Goal: Transaction & Acquisition: Book appointment/travel/reservation

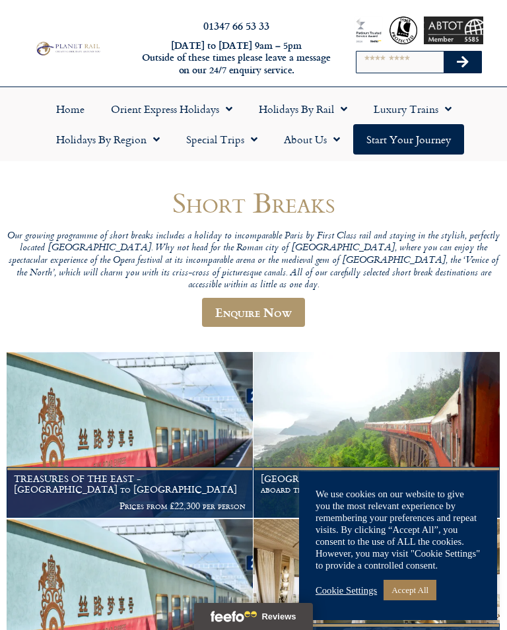
click at [101, 139] on link "Holidays by Region" at bounding box center [108, 139] width 130 height 30
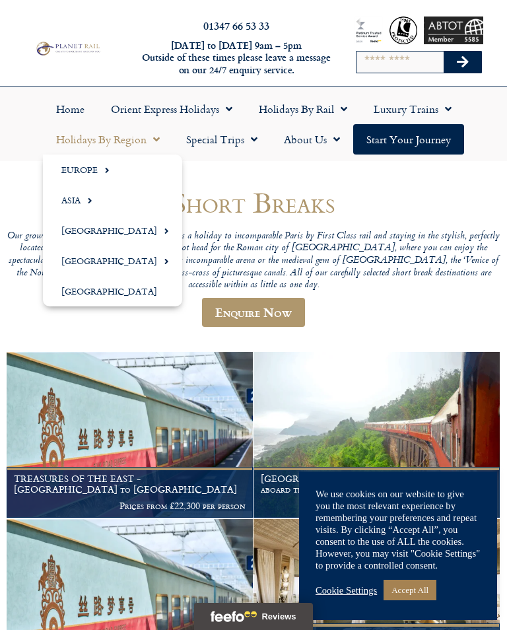
click at [88, 163] on link "Europe" at bounding box center [112, 170] width 139 height 30
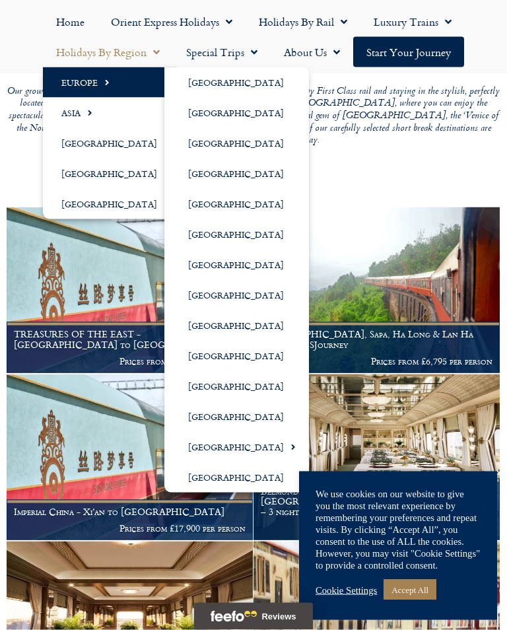
scroll to position [146, 0]
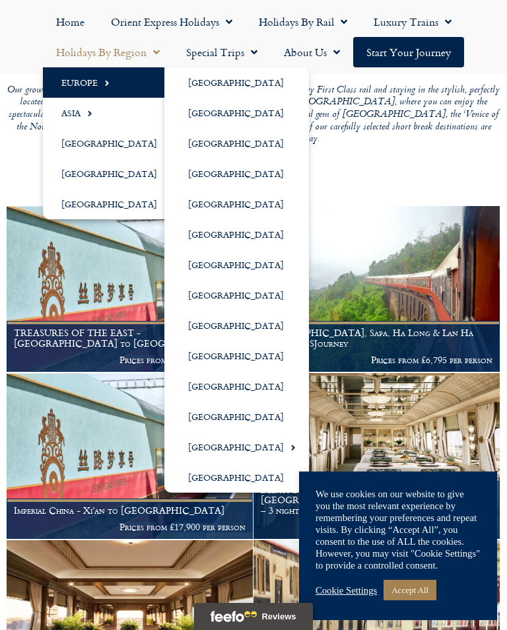
click at [217, 77] on link "[GEOGRAPHIC_DATA]" at bounding box center [236, 82] width 145 height 30
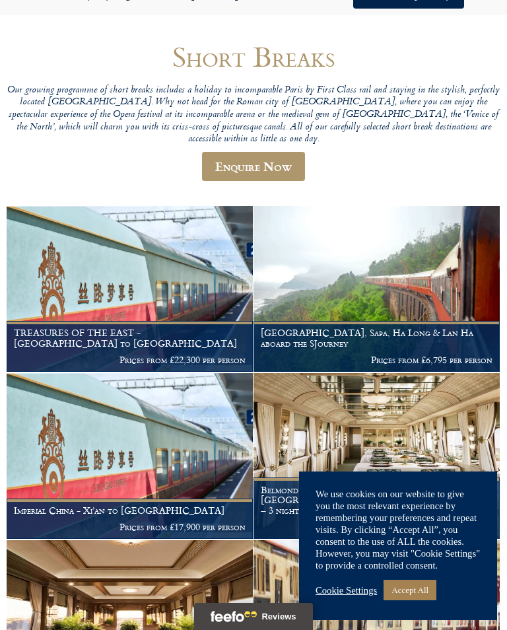
scroll to position [166, 0]
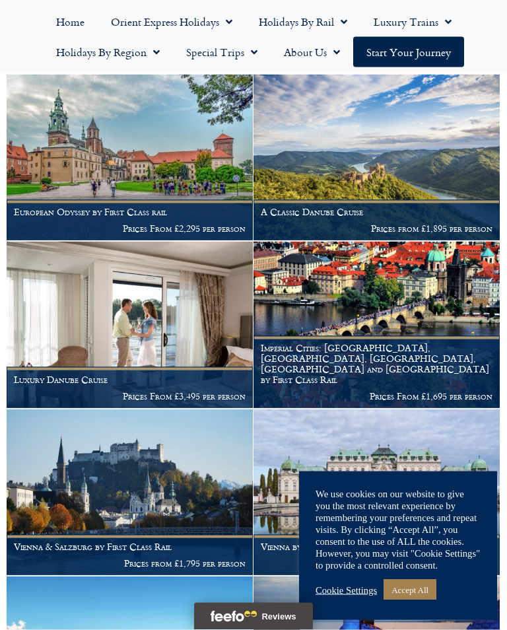
scroll to position [228, 0]
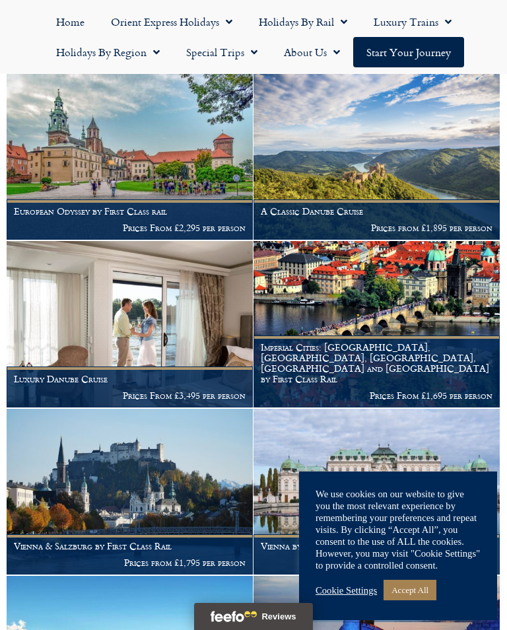
click at [389, 296] on img at bounding box center [377, 324] width 246 height 166
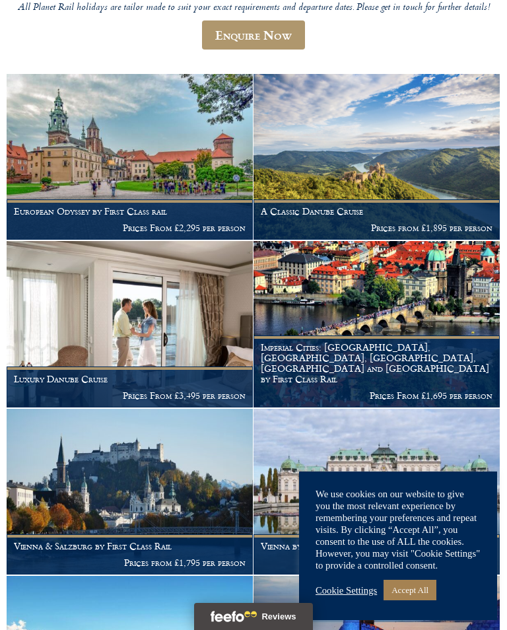
scroll to position [249, 0]
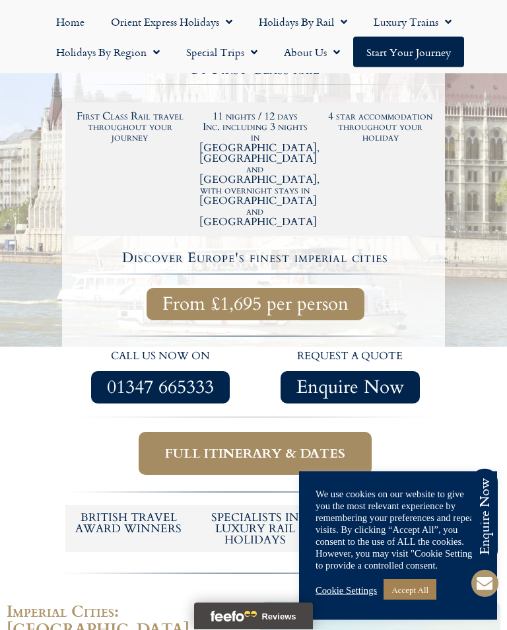
scroll to position [428, 0]
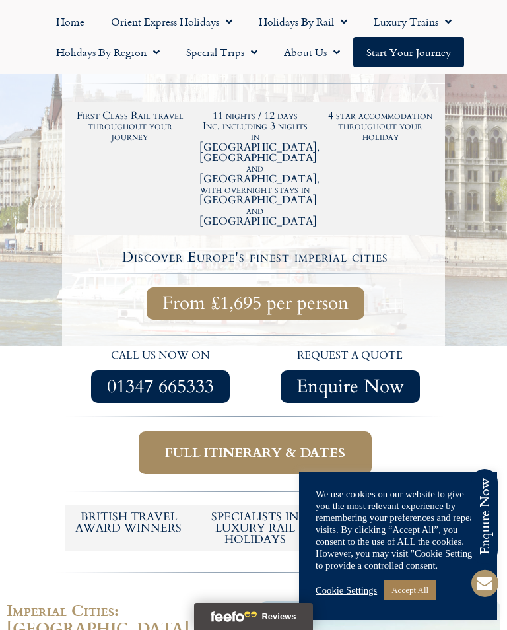
click at [258, 444] on span "Full itinerary & dates" at bounding box center [255, 452] width 180 height 17
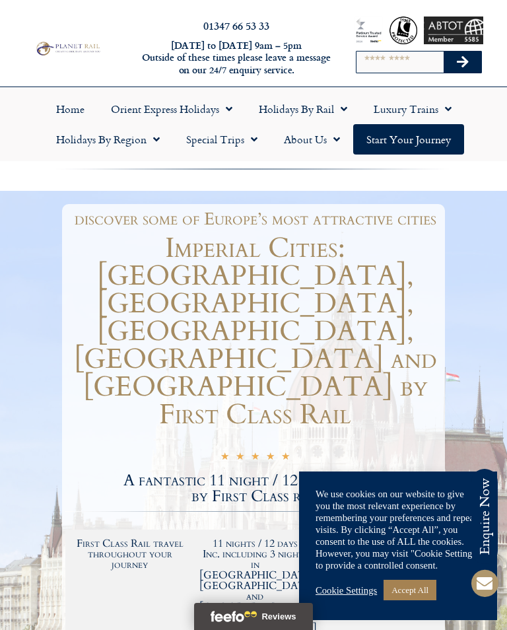
scroll to position [448, 0]
